Goal: Information Seeking & Learning: Learn about a topic

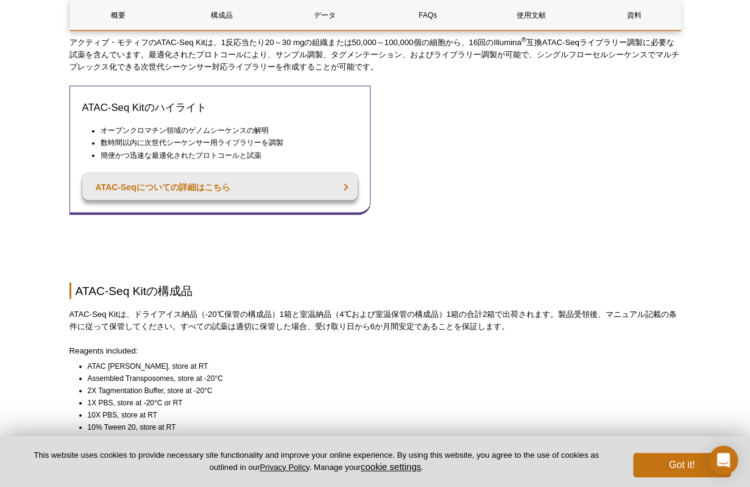
scroll to position [600, 0]
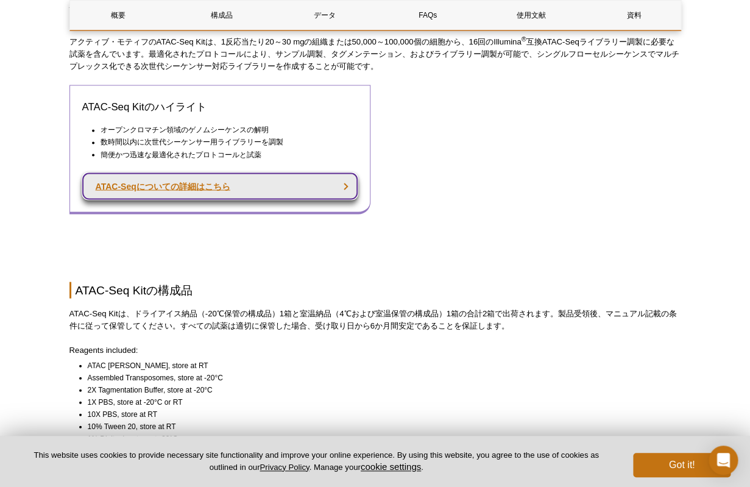
click at [351, 199] on link "ATAC-Seqについての詳細はこちら" at bounding box center [220, 185] width 276 height 27
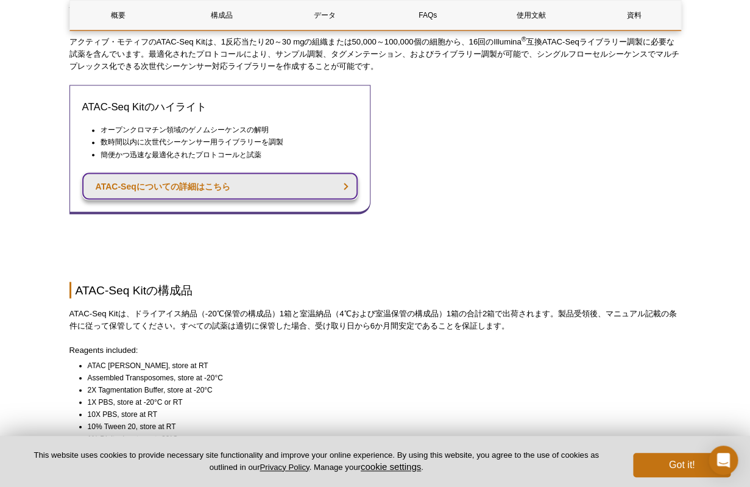
scroll to position [656, 0]
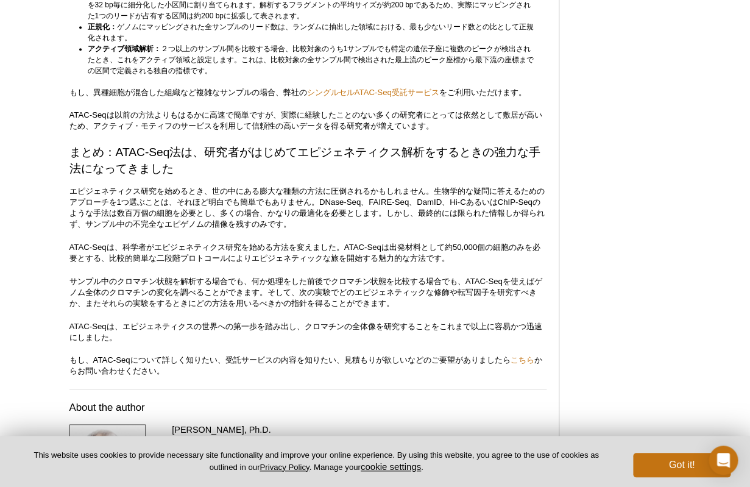
scroll to position [3432, 0]
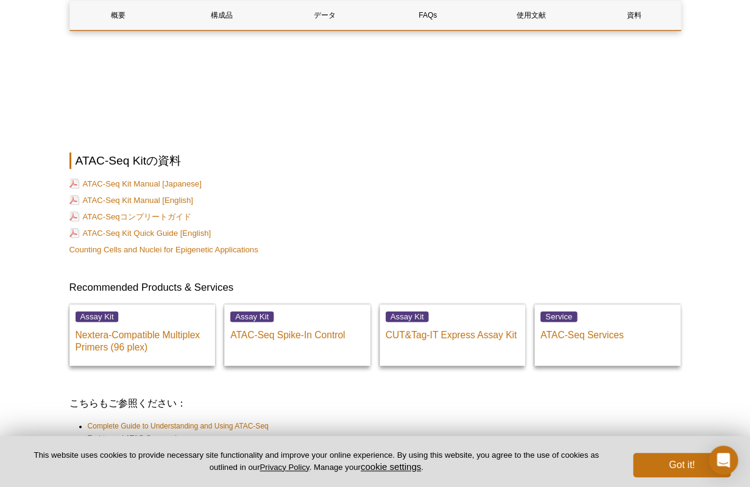
scroll to position [3209, 0]
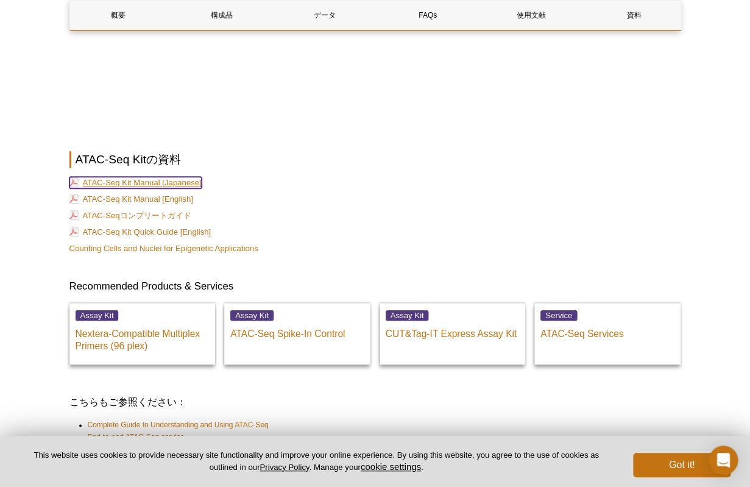
click at [142, 188] on link "ATAC-Seq Kit Manual [Japanese]" at bounding box center [135, 183] width 132 height 12
click at [183, 205] on link "ATAC-Seq Kit Manual [English]" at bounding box center [131, 199] width 124 height 12
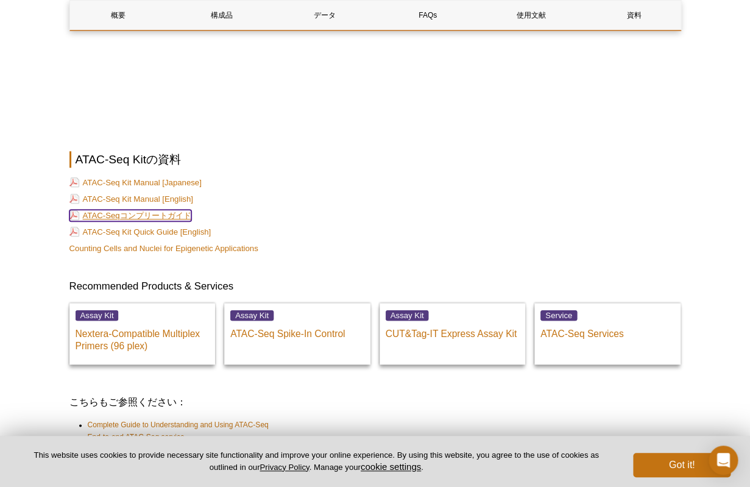
click at [181, 221] on link "ATAC-Seqコンプリートガイド" at bounding box center [130, 216] width 122 height 12
click at [177, 238] on link "ATAC-Seq Kit Quick Guide [English]" at bounding box center [140, 232] width 142 height 12
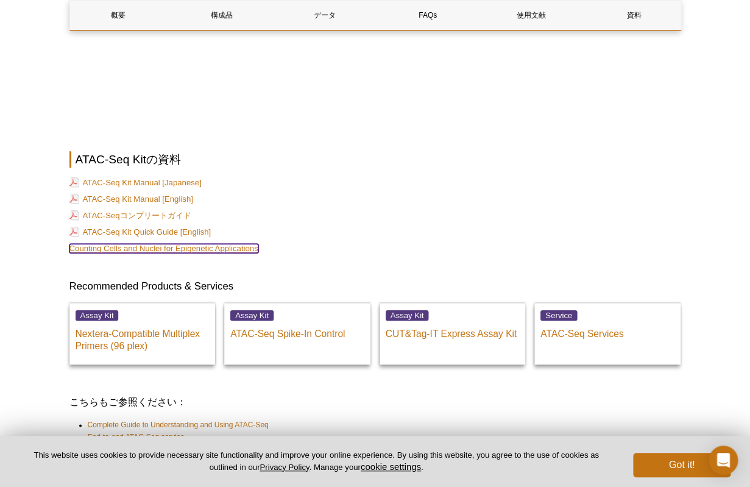
click at [158, 253] on link "Counting Cells and Nuclei for Epigenetic Applications" at bounding box center [163, 248] width 189 height 9
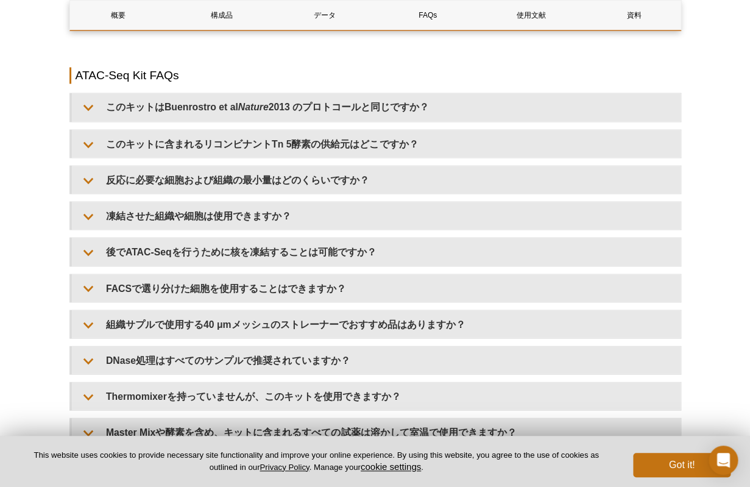
scroll to position [2123, 0]
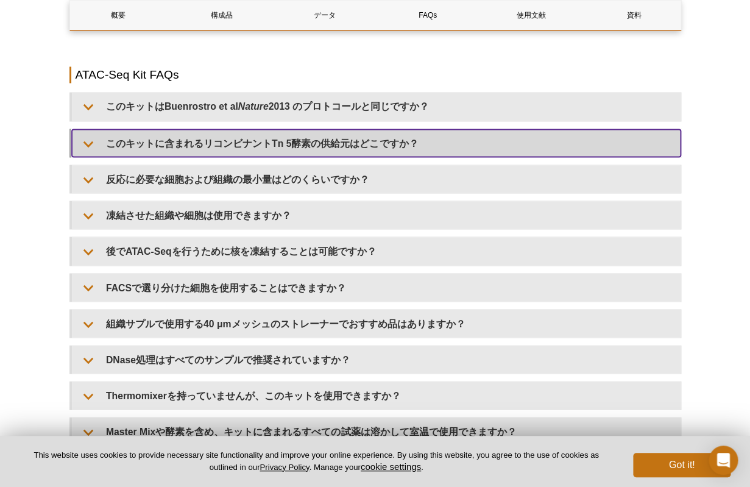
click at [230, 157] on summary "このキットに含まれるリコンビナントTn 5酵素の供給元はどこですか？" at bounding box center [376, 142] width 609 height 27
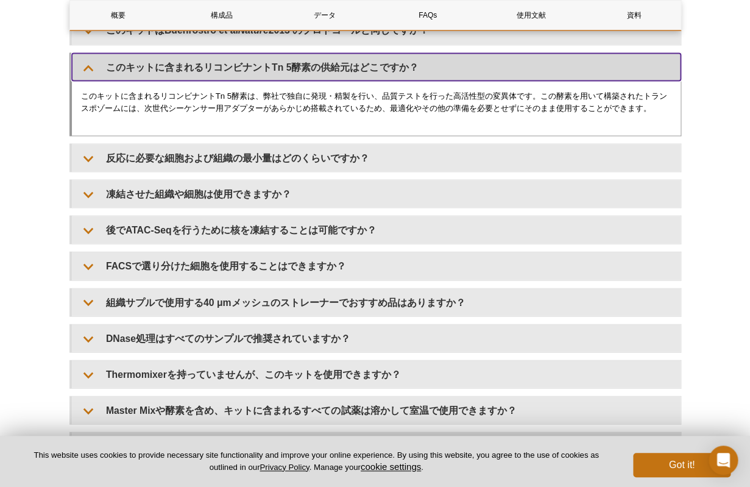
scroll to position [2201, 0]
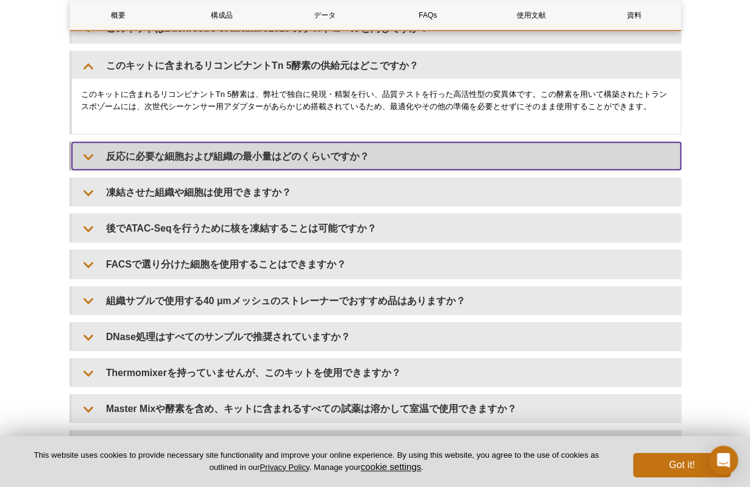
click at [236, 169] on summary "反応に必要な細胞および組織の最小量はどのくらいですか？" at bounding box center [376, 155] width 609 height 27
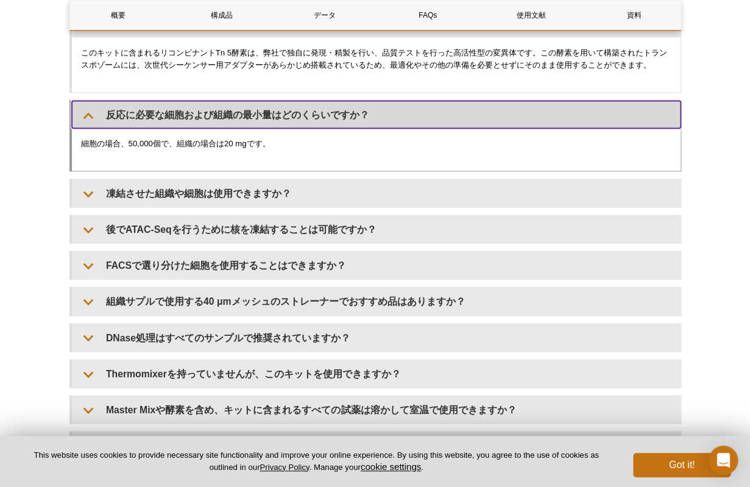
scroll to position [2247, 0]
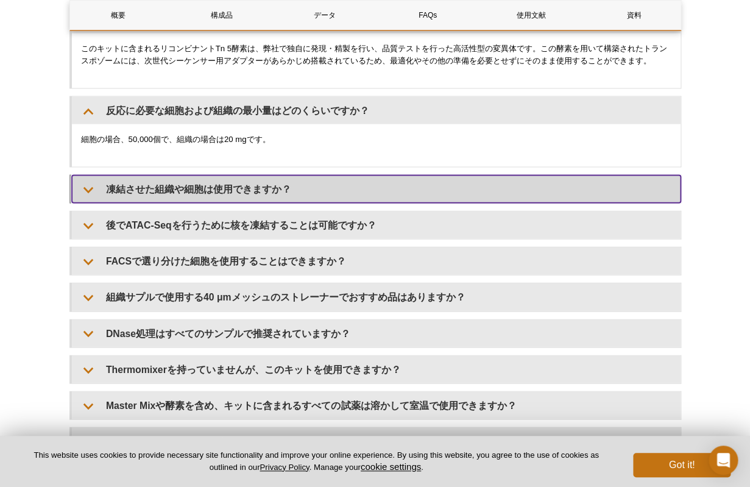
click at [247, 202] on summary "凍結させた組織や細胞は使用できますか？" at bounding box center [376, 188] width 609 height 27
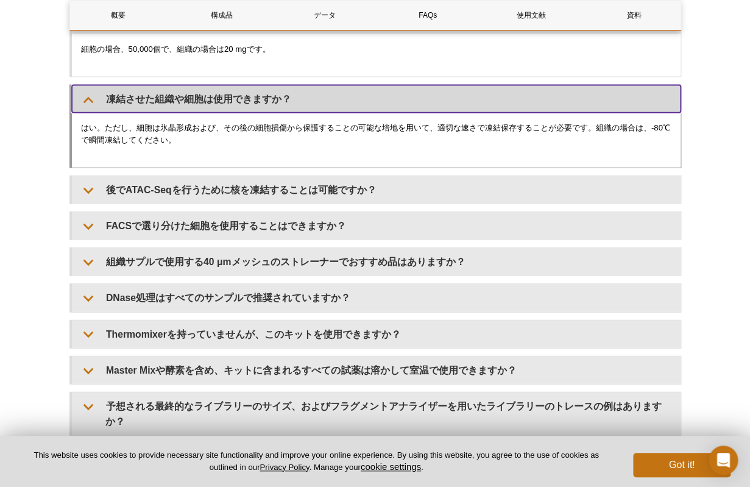
scroll to position [2337, 0]
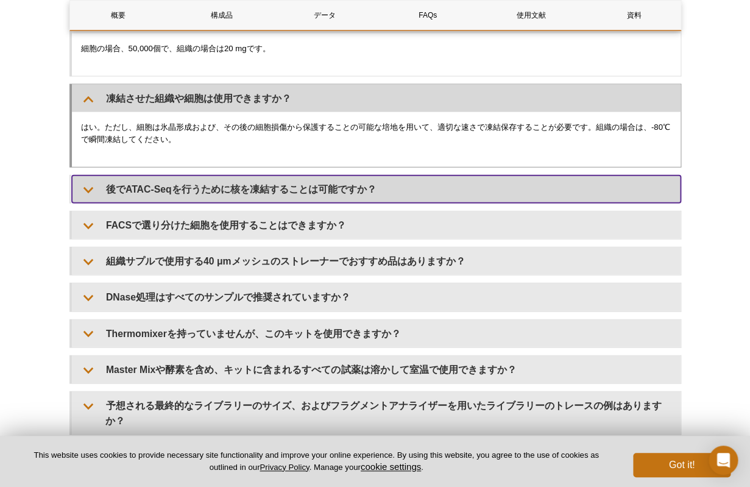
click at [247, 203] on summary "後でATAC-Seqを行うために核を凍結することは可能ですか？" at bounding box center [376, 189] width 609 height 27
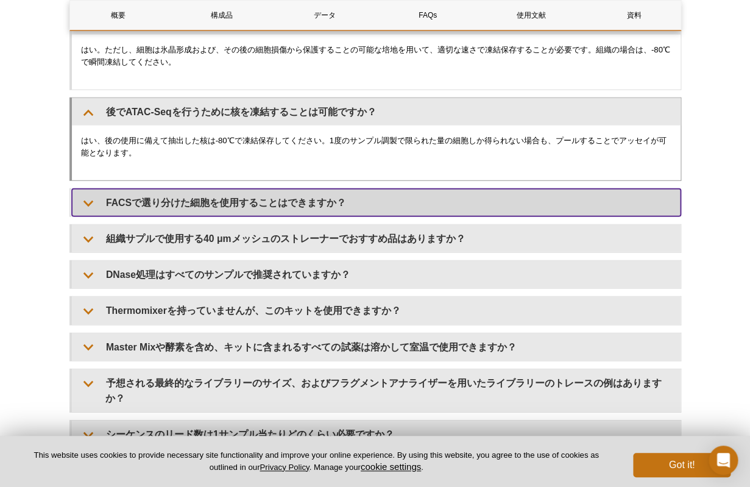
click at [250, 216] on summary "FACSで選り分けた細胞を使用することはできますか？" at bounding box center [376, 202] width 609 height 27
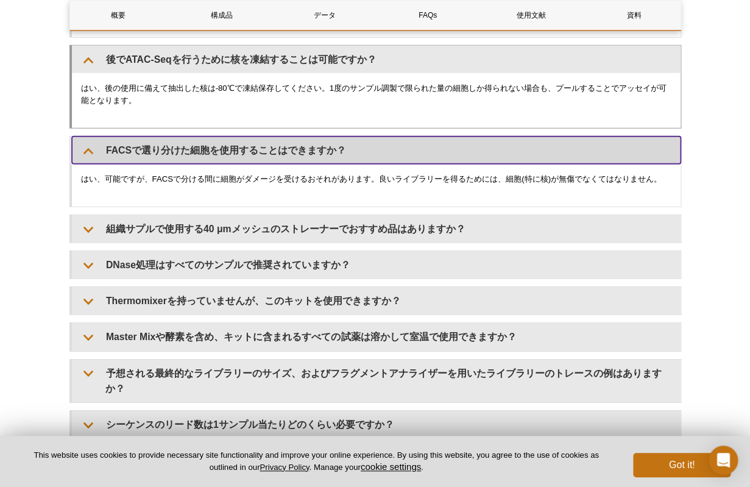
scroll to position [2486, 0]
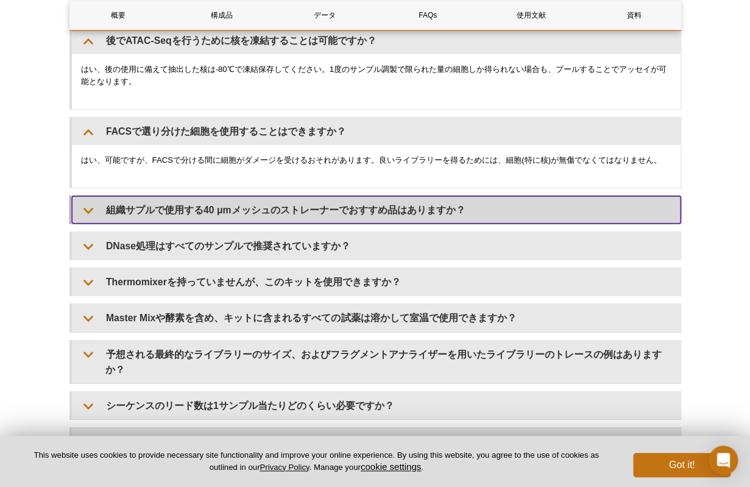
click at [251, 224] on summary "組織サプルで使用する40 μmメッシュのストレーナーでおすすめ品はありますか？" at bounding box center [376, 209] width 609 height 27
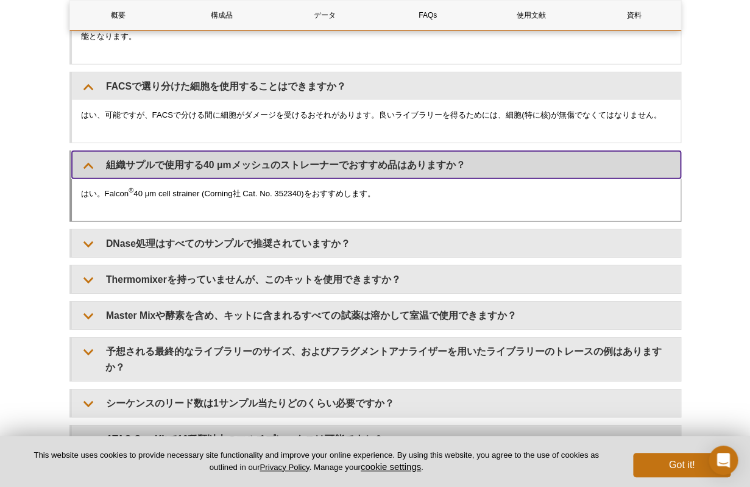
scroll to position [2535, 0]
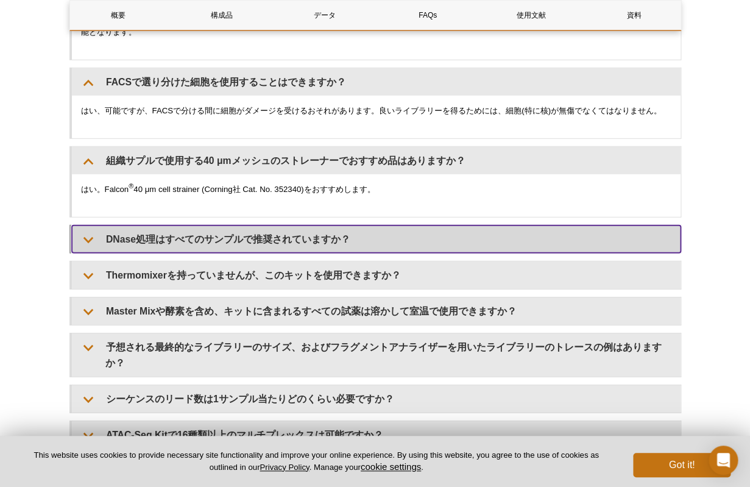
click at [259, 253] on summary "DNase処理はすべてのサンプルで推奨されていますか？" at bounding box center [376, 238] width 609 height 27
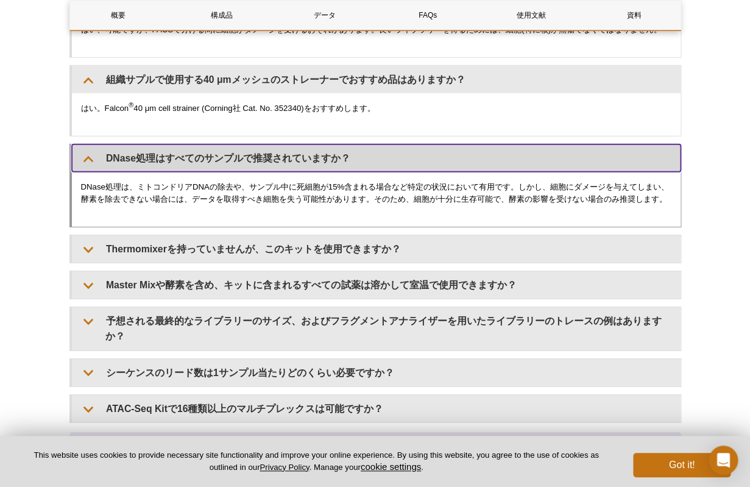
scroll to position [2626, 0]
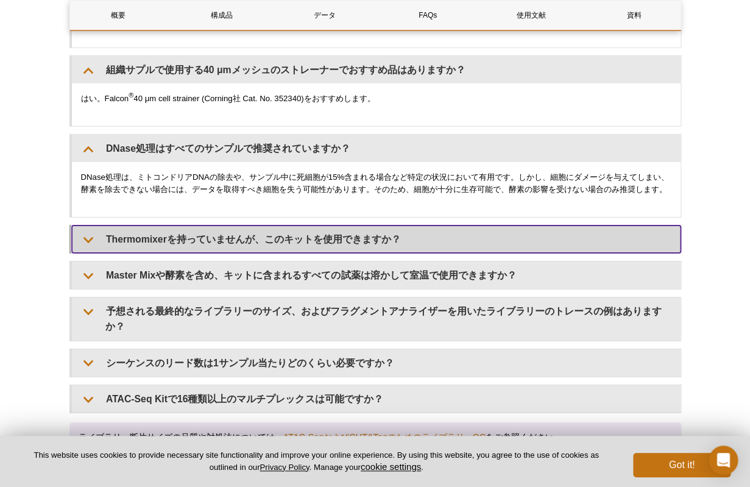
click at [260, 253] on summary "Thermomixerを持っていませんが、このキットを使用できますか？" at bounding box center [376, 238] width 609 height 27
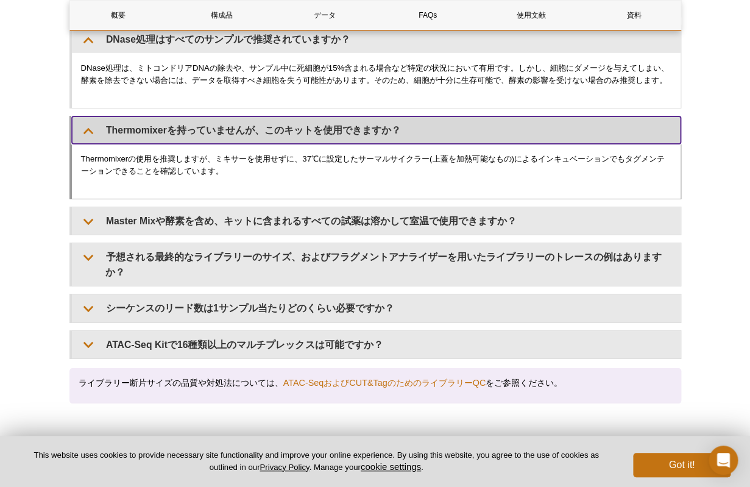
scroll to position [2740, 0]
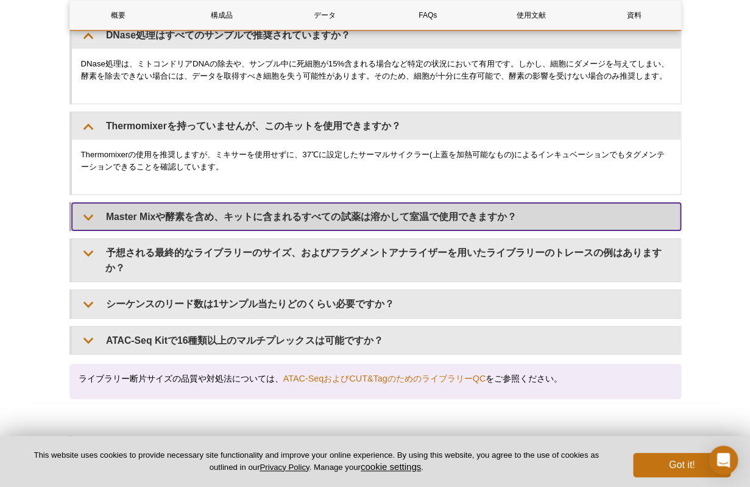
click at [257, 230] on summary "Master Mixや酵素を含め、キットに含まれるすべての試薬は溶かして室温で使用できますか？" at bounding box center [376, 216] width 609 height 27
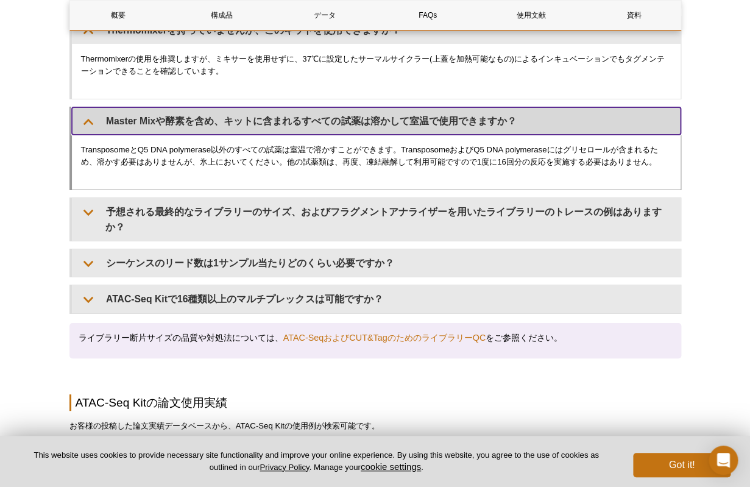
scroll to position [2836, 0]
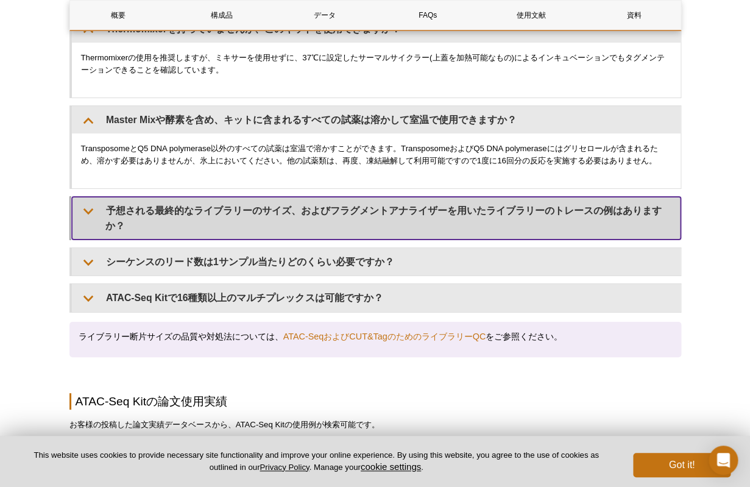
click at [252, 240] on summary "予想される最終的なライブラリーのサイズ、およびフラグメントアナライザーを用いたライブラリーのトレースの例はありますか？" at bounding box center [376, 218] width 609 height 43
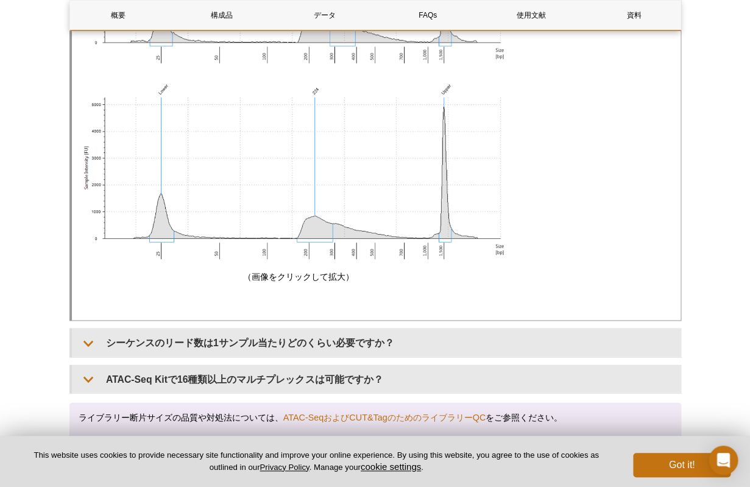
scroll to position [3851, 0]
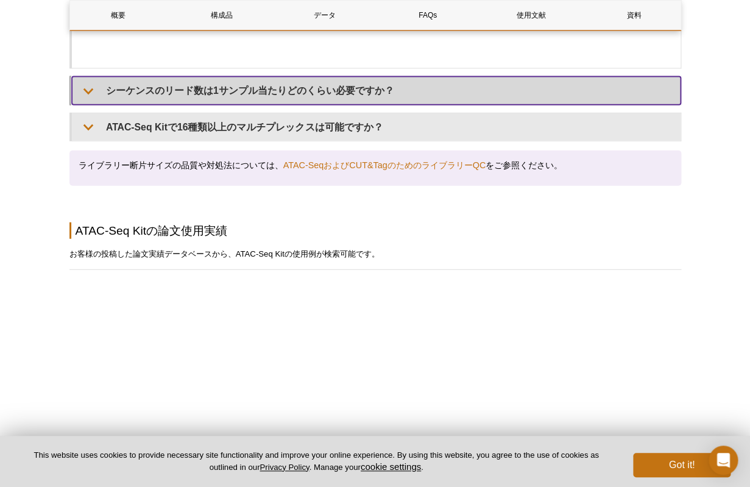
click at [182, 104] on summary "シーケンスのリード数は1サンプル当たりどのくらい必要ですか？" at bounding box center [376, 90] width 609 height 27
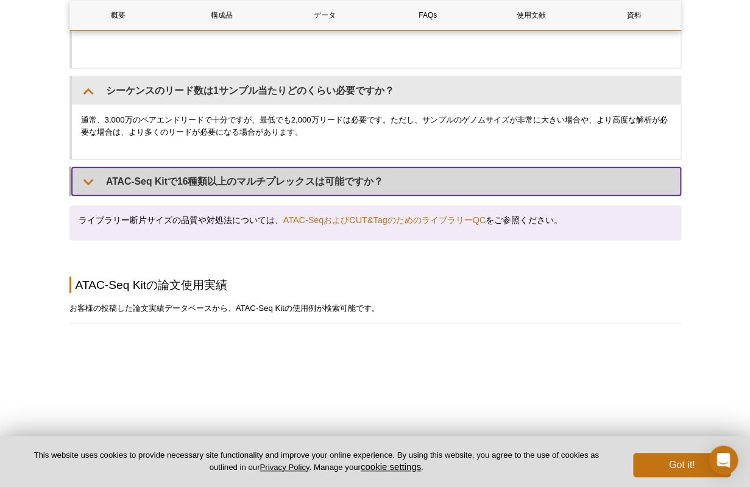
click at [204, 195] on summary "ATAC-Seq Kitで16種類以上のマルチプレックスは可能ですか？" at bounding box center [376, 181] width 609 height 27
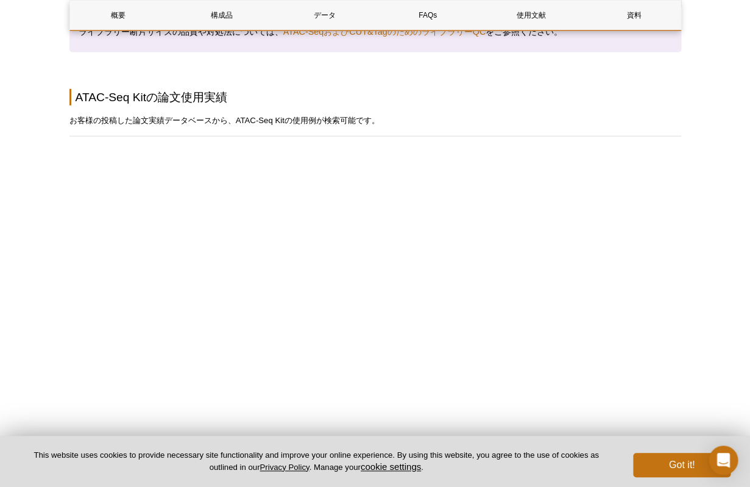
scroll to position [4379, 0]
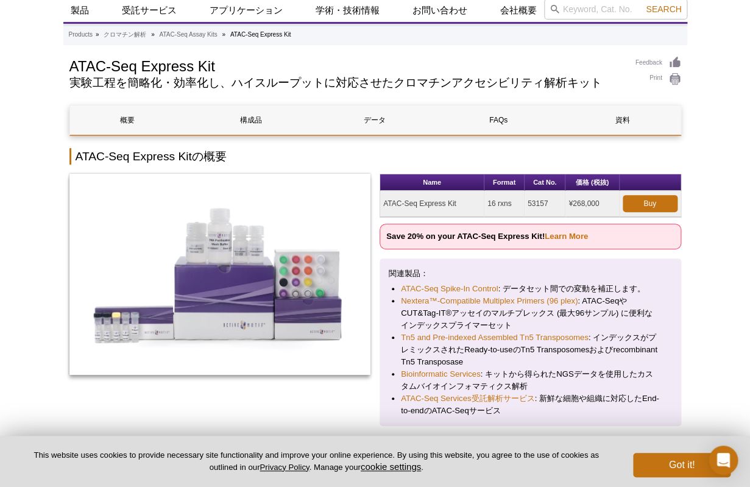
scroll to position [44, 0]
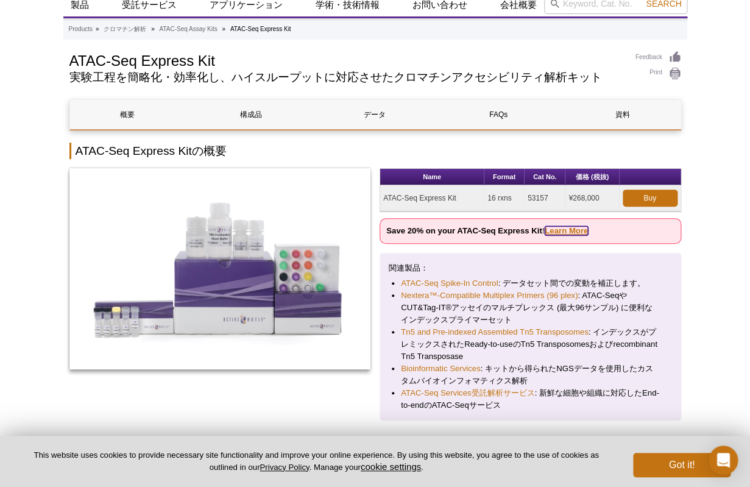
click at [555, 232] on link "Learn More" at bounding box center [566, 230] width 43 height 9
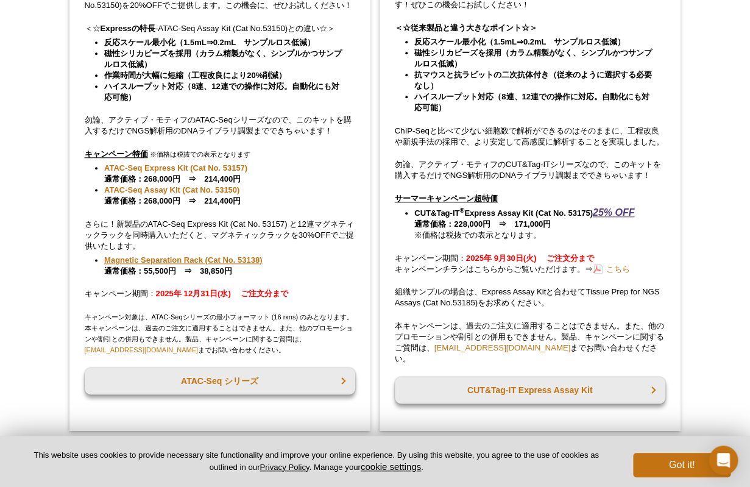
scroll to position [311, 0]
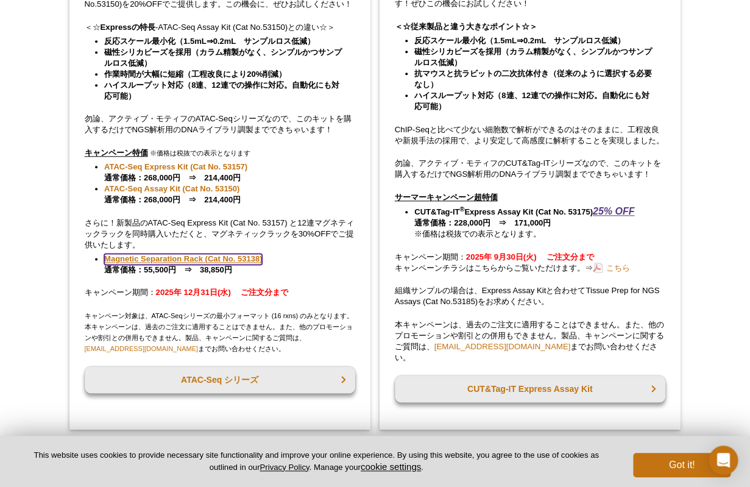
click at [233, 265] on link "Magnetic Separation Rack (Cat No. 53138)" at bounding box center [183, 259] width 158 height 11
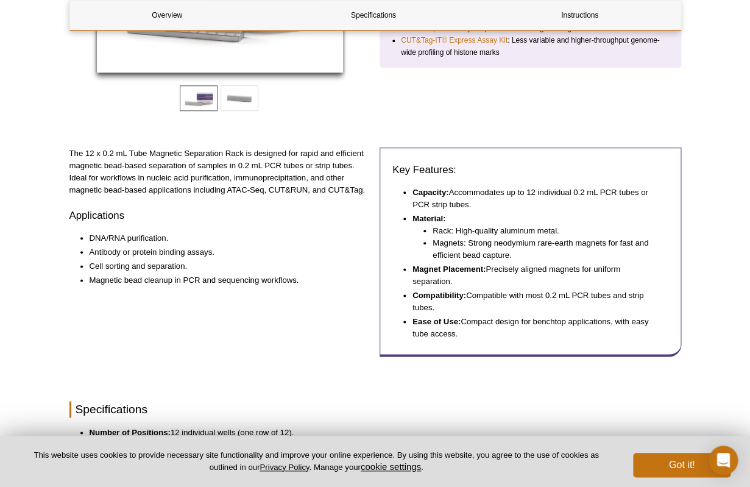
scroll to position [202, 0]
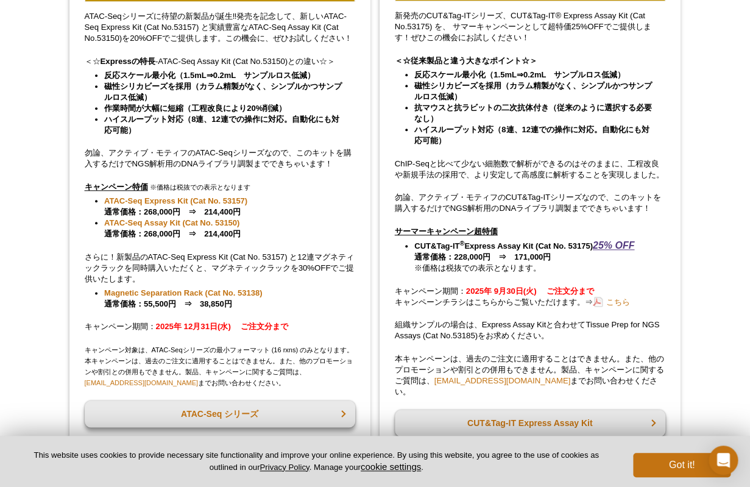
scroll to position [225, 0]
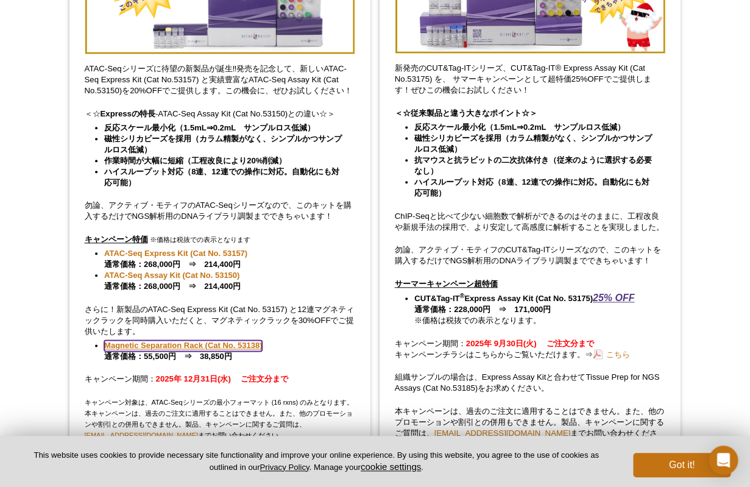
click at [122, 351] on link "Magnetic Separation Rack (Cat No. 53138)" at bounding box center [183, 345] width 158 height 11
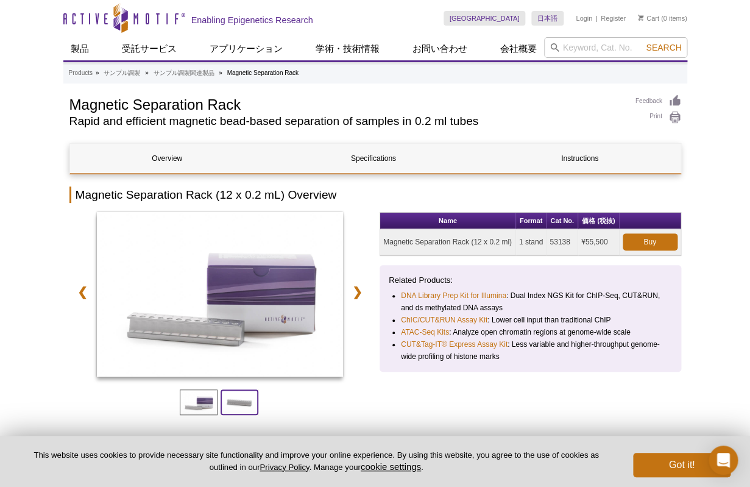
click at [224, 402] on span at bounding box center [240, 402] width 38 height 26
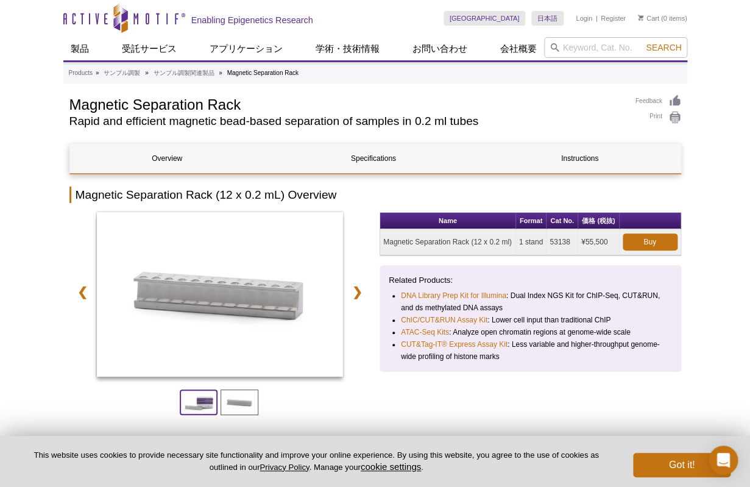
click at [199, 405] on span at bounding box center [199, 402] width 38 height 26
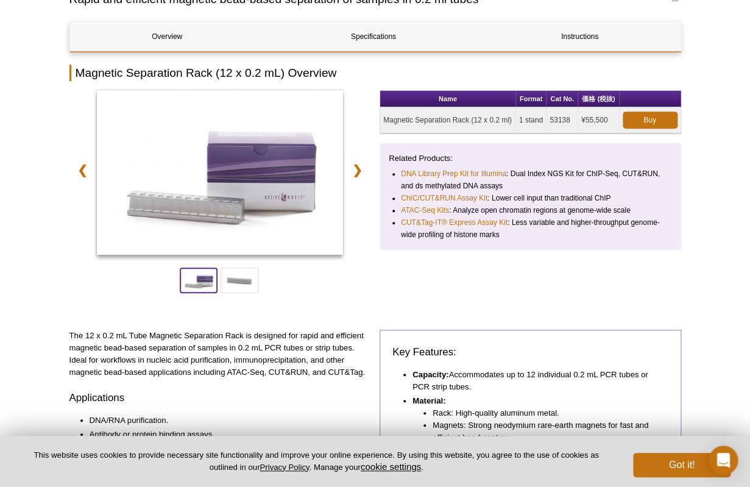
scroll to position [73, 0]
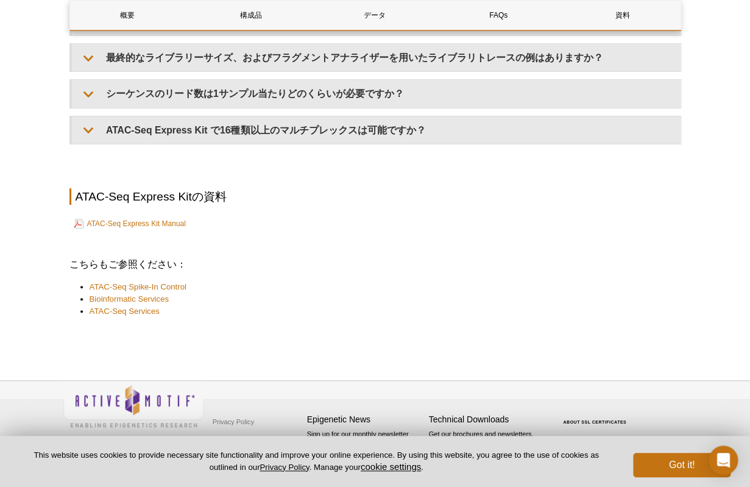
scroll to position [2975, 0]
click at [116, 224] on link "ATAC-Seq Express Kit Manual" at bounding box center [130, 223] width 112 height 15
